Goal: Check status: Check status

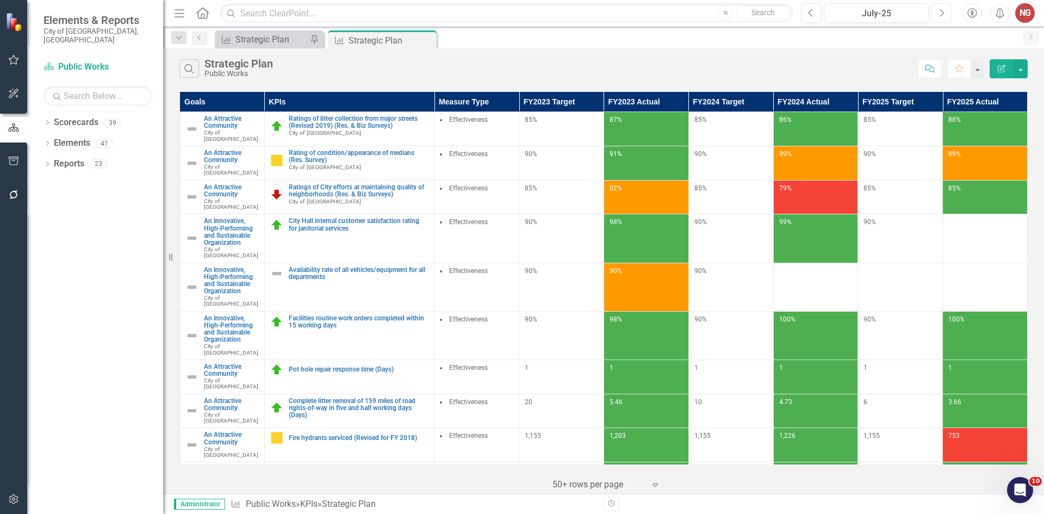
click at [938, 9] on button "Next" at bounding box center [942, 13] width 20 height 20
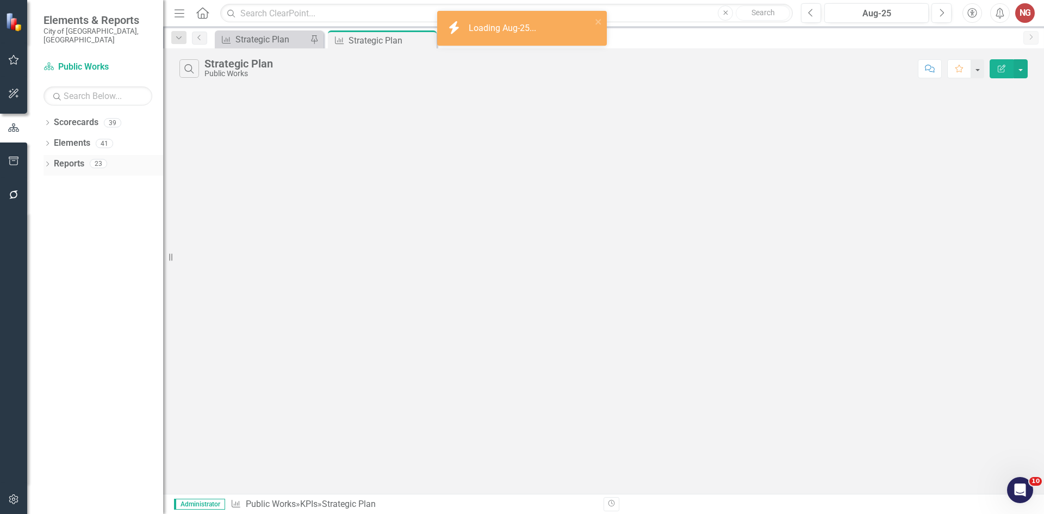
click at [48, 162] on icon "Dropdown" at bounding box center [48, 165] width 8 height 6
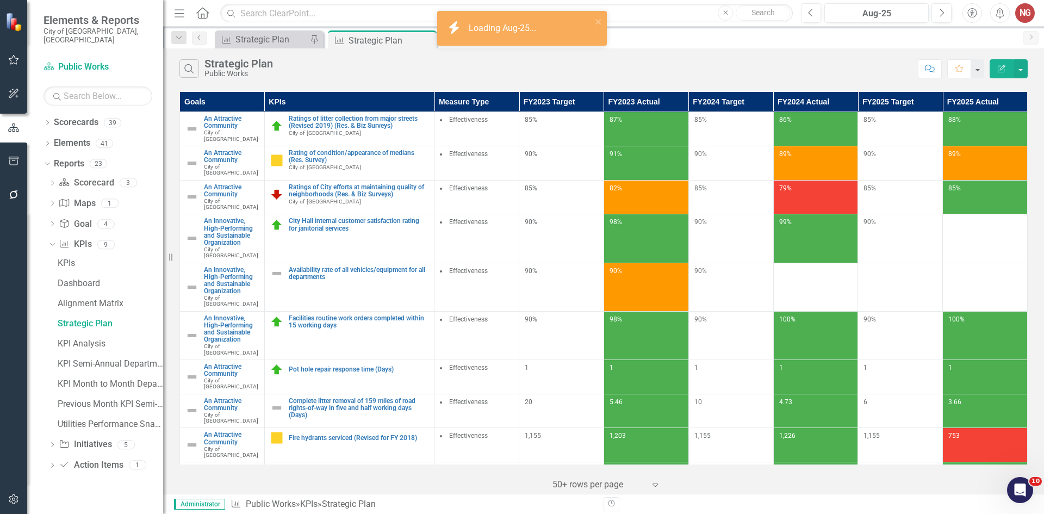
click at [53, 425] on div "KPIs Dashboard Alignment Matrix Strategic Plan KPI Analysis KPI Semi-Annual Dep…" at bounding box center [105, 345] width 115 height 181
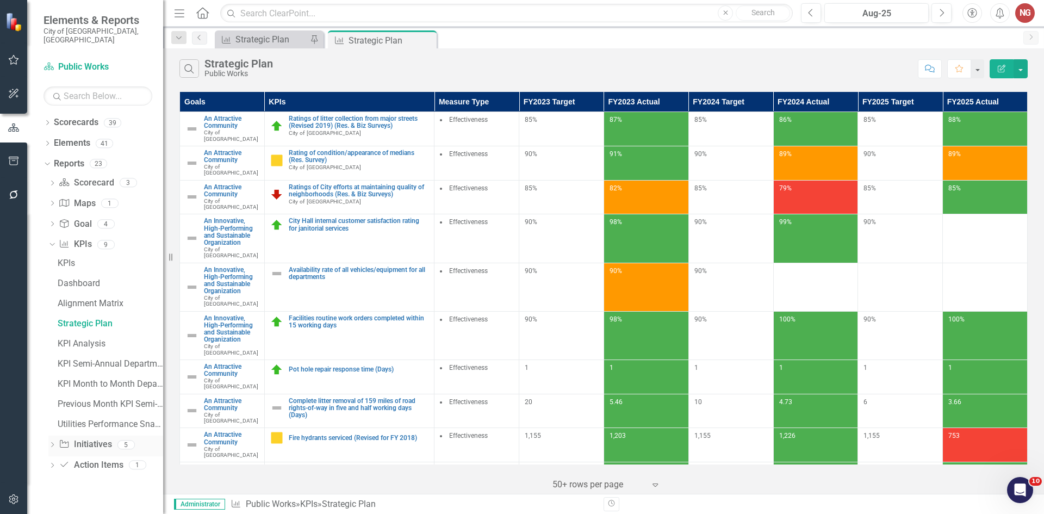
click at [51, 443] on icon "Dropdown" at bounding box center [52, 446] width 8 height 6
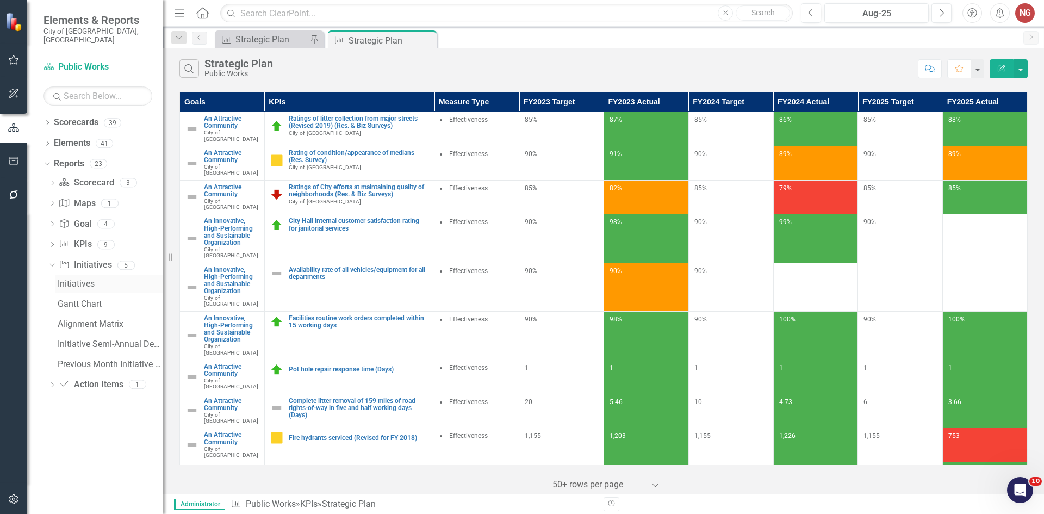
click at [75, 279] on div "Initiatives" at bounding box center [111, 284] width 106 height 10
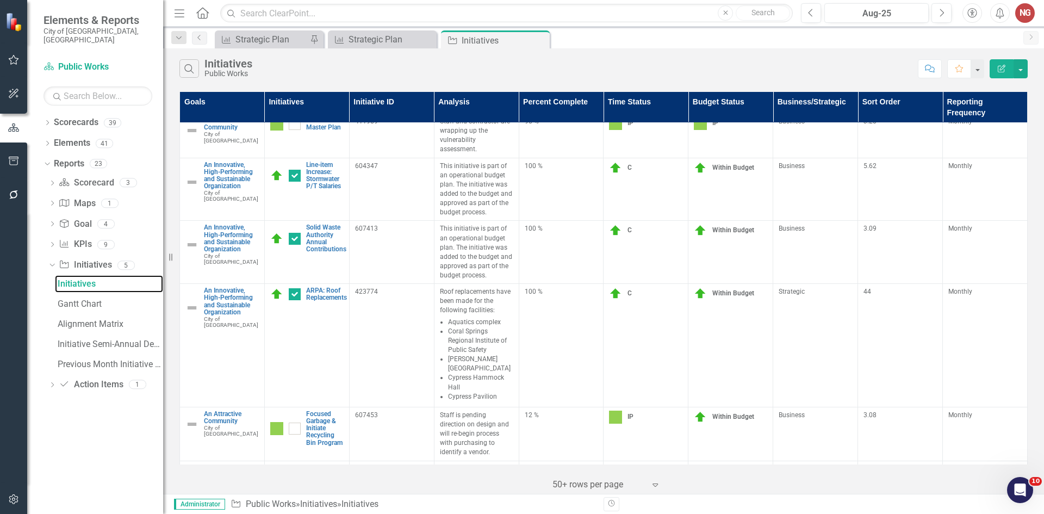
scroll to position [598, 0]
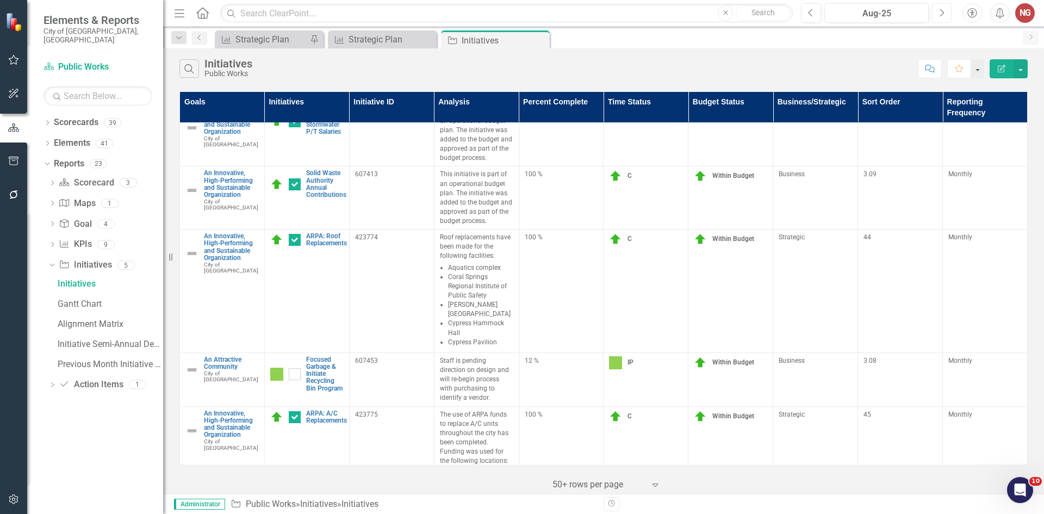
click at [947, 16] on button "Next" at bounding box center [942, 13] width 20 height 20
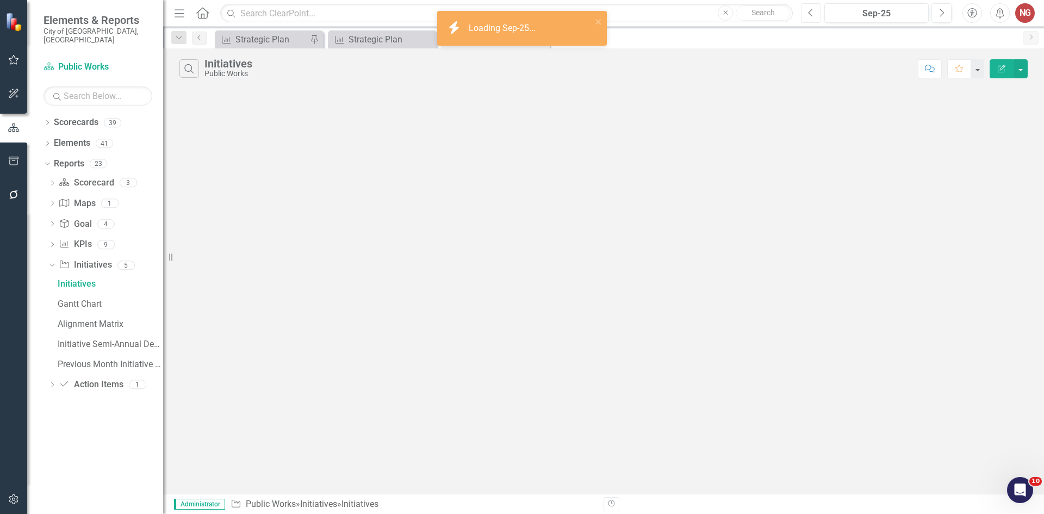
click at [809, 12] on icon "Previous" at bounding box center [811, 13] width 6 height 10
